Goal: Information Seeking & Learning: Learn about a topic

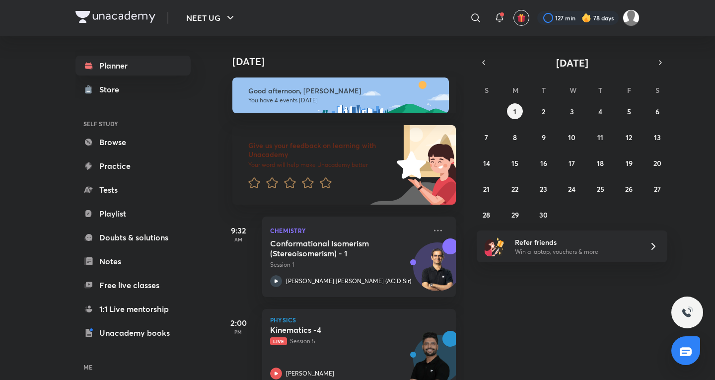
scroll to position [210, 0]
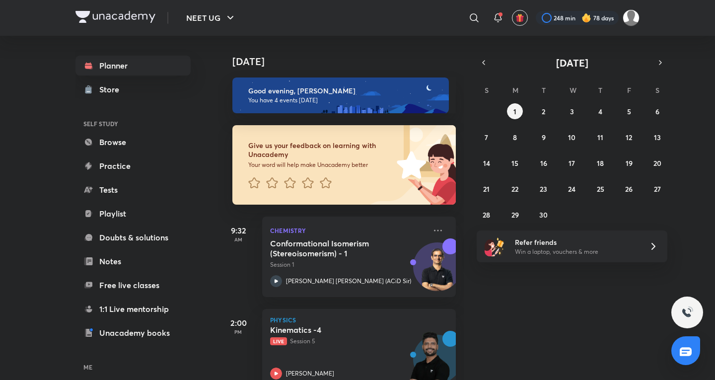
click at [565, 339] on div "[DATE] Good evening, [PERSON_NAME] You have 4 events [DATE] Give us your feedba…" at bounding box center [466, 208] width 495 height 344
click at [576, 115] on button "3" at bounding box center [572, 111] width 16 height 16
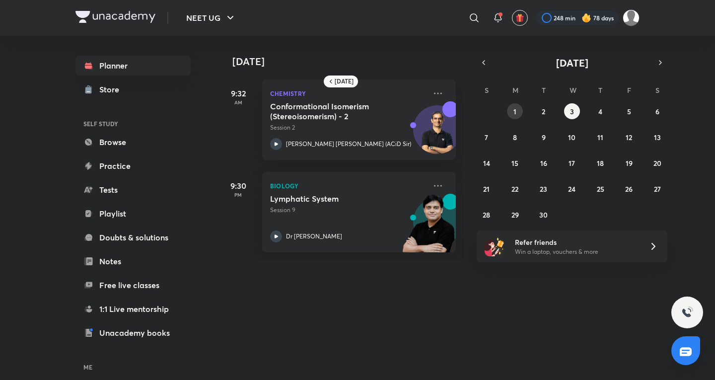
click at [514, 109] on abbr "1" at bounding box center [515, 111] width 3 height 9
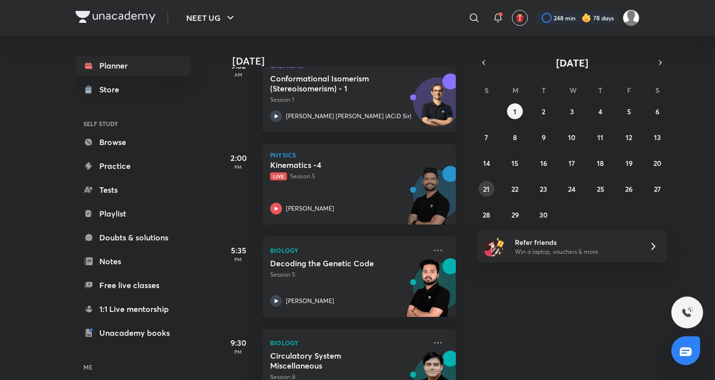
scroll to position [165, 0]
click at [490, 62] on button "button" at bounding box center [484, 63] width 14 height 14
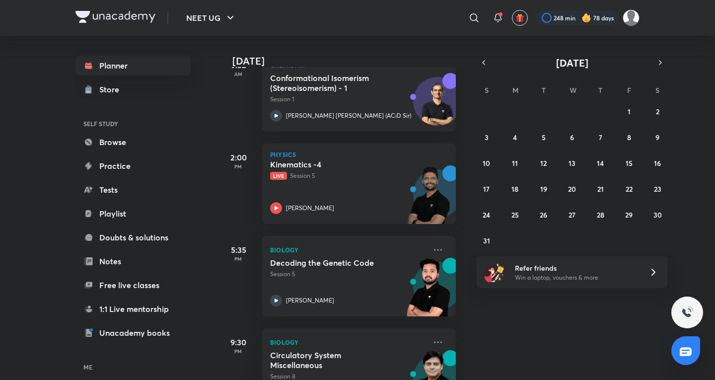
click at [506, 212] on div "27 28 29 30 31 1 2 3 4 5 6 7 8 9 10 11 12 13 14 15 16 17 18 19 20 21 22 23 24 2…" at bounding box center [572, 175] width 191 height 145
click at [509, 216] on button "25" at bounding box center [515, 215] width 16 height 16
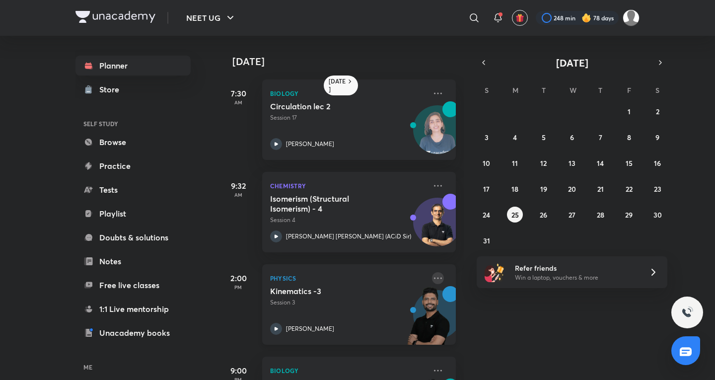
click at [434, 278] on icon at bounding box center [438, 277] width 8 height 1
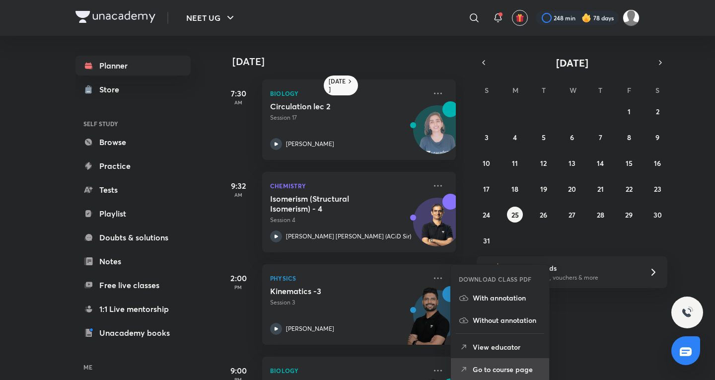
click at [481, 366] on p "Go to course page" at bounding box center [507, 369] width 69 height 10
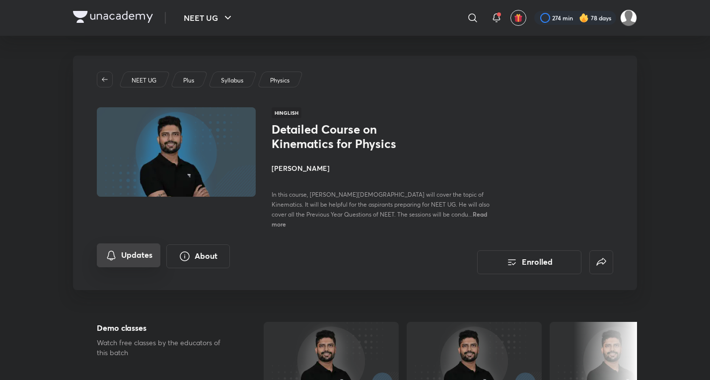
click at [111, 249] on icon "Updates" at bounding box center [111, 255] width 12 height 12
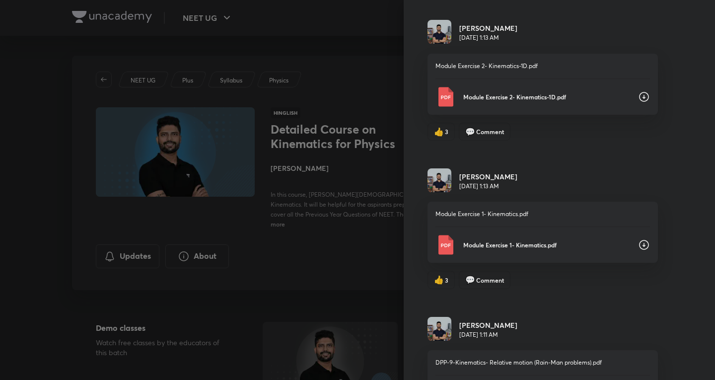
scroll to position [1610, 0]
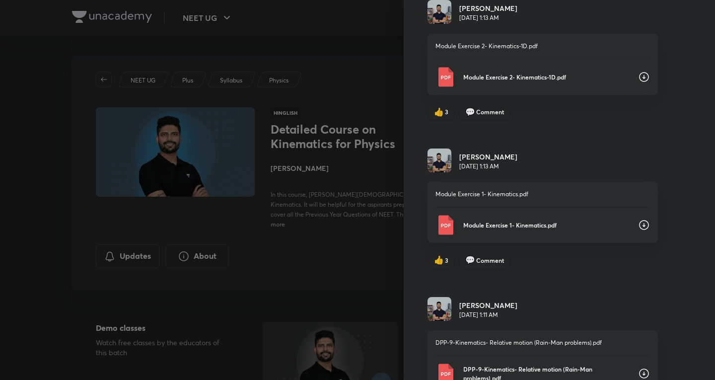
click at [638, 226] on icon at bounding box center [644, 225] width 12 height 12
click at [640, 75] on icon at bounding box center [644, 77] width 12 height 12
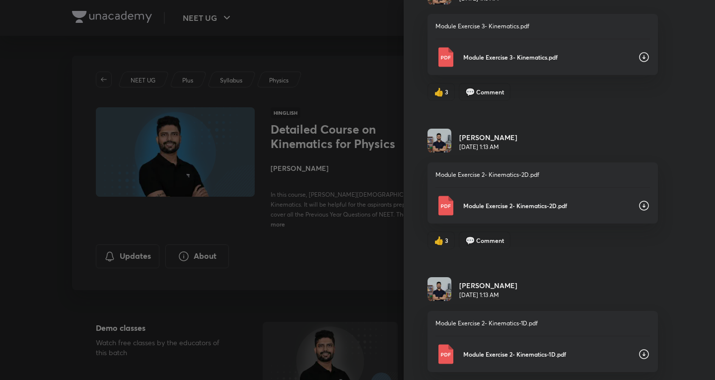
scroll to position [1278, 0]
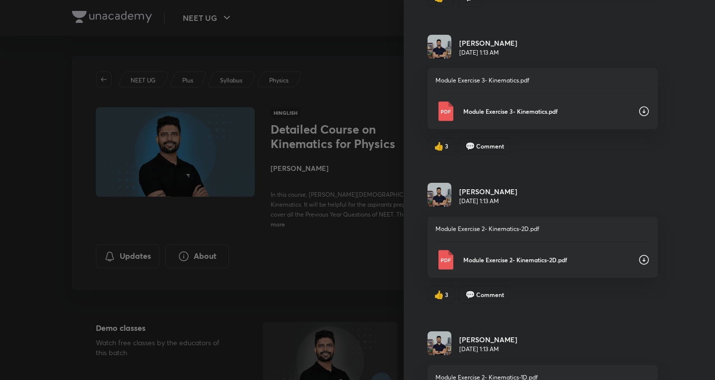
click at [638, 111] on icon at bounding box center [644, 111] width 12 height 12
